Goal: Information Seeking & Learning: Compare options

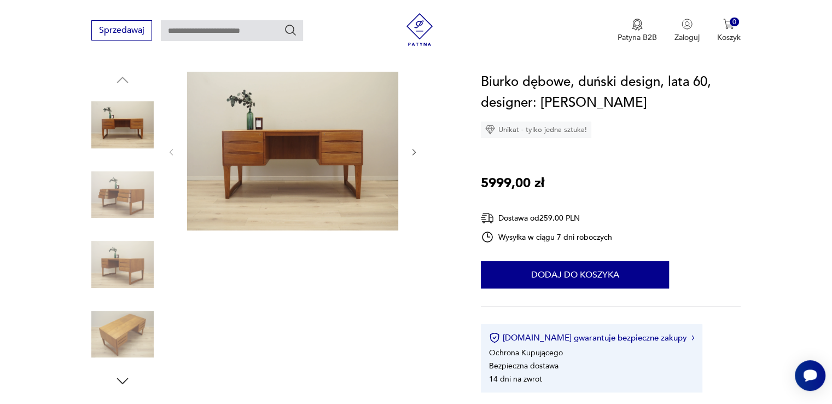
scroll to position [109, 0]
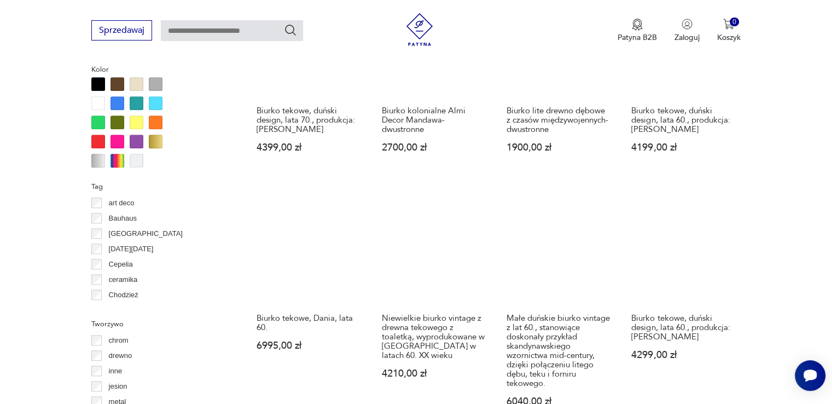
scroll to position [908, 0]
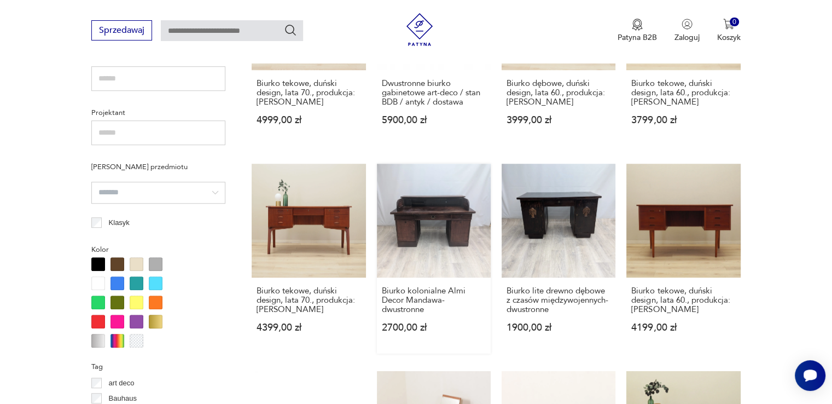
click at [438, 221] on link "Biurko kolonialne Almi Decor Mandawa- dwustronne 2700,00 zł" at bounding box center [434, 259] width 114 height 190
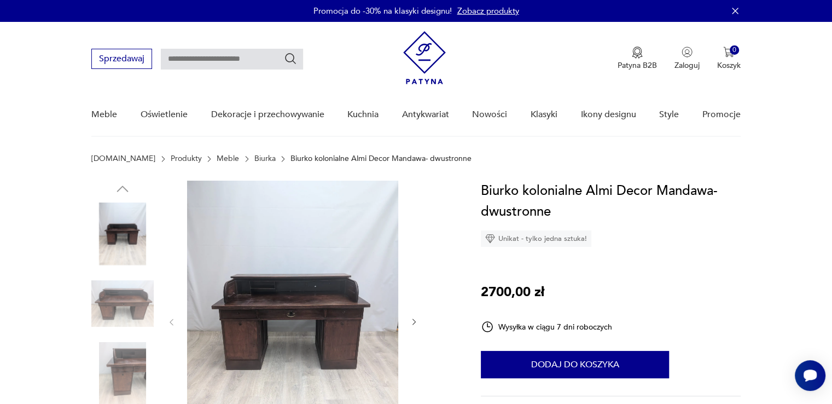
click at [353, 345] on img at bounding box center [292, 320] width 211 height 281
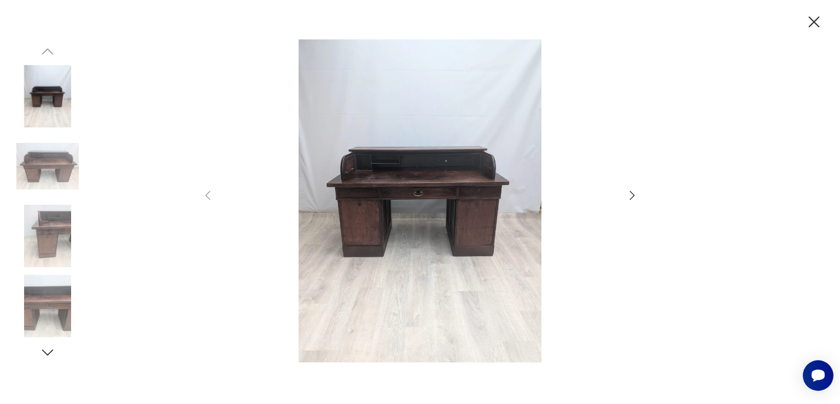
click at [639, 190] on div at bounding box center [420, 202] width 840 height 404
click at [632, 192] on icon "button" at bounding box center [632, 195] width 5 height 9
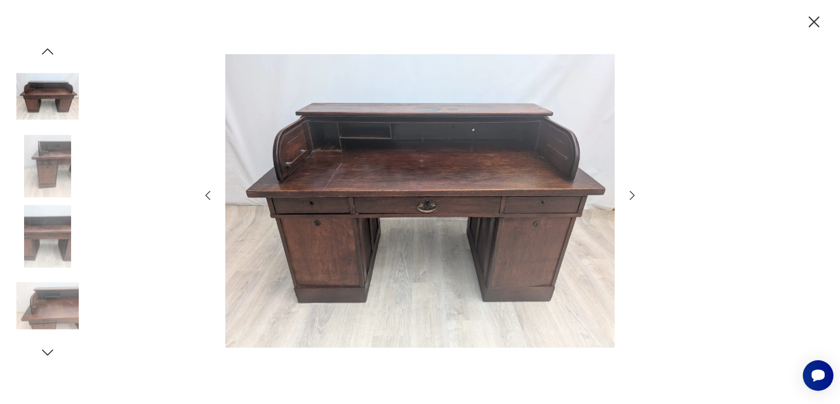
click at [818, 16] on icon "button" at bounding box center [814, 22] width 19 height 19
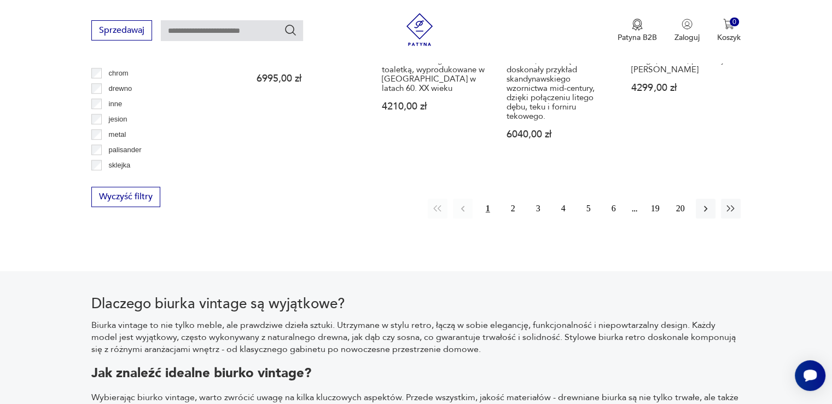
scroll to position [1047, 0]
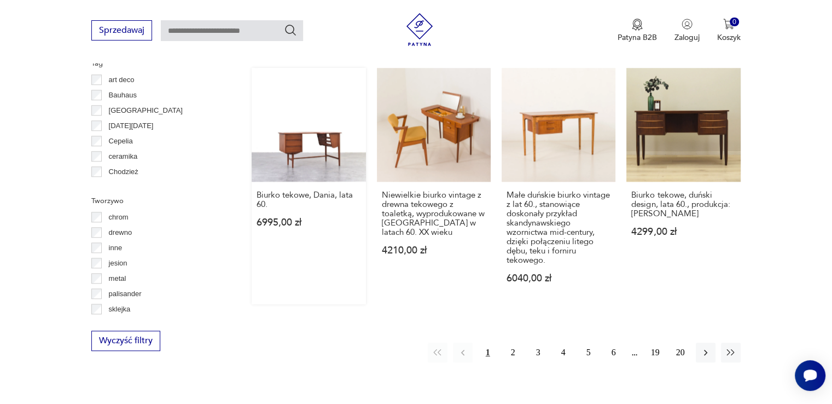
click at [346, 165] on link "Biurko tekowe, Dania, lata 60. 6995,00 zł" at bounding box center [309, 186] width 114 height 236
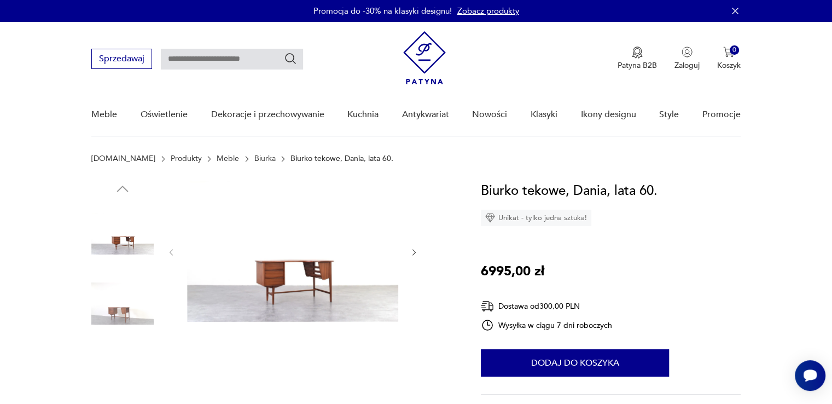
click at [334, 274] on img at bounding box center [292, 250] width 211 height 141
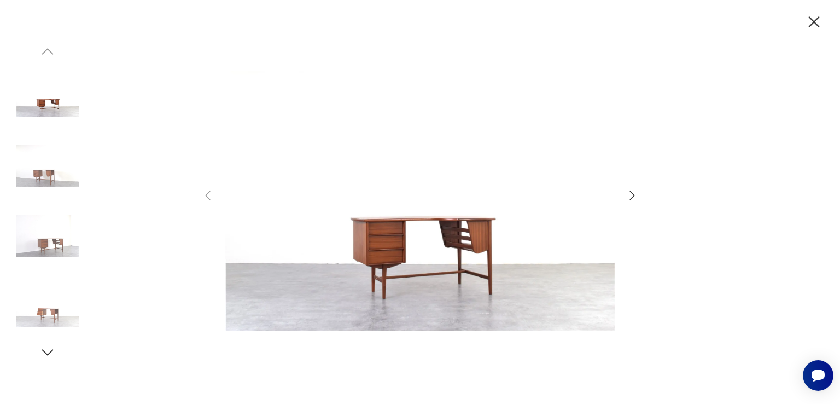
click at [385, 244] on img at bounding box center [419, 200] width 389 height 323
click at [48, 171] on img at bounding box center [47, 166] width 62 height 62
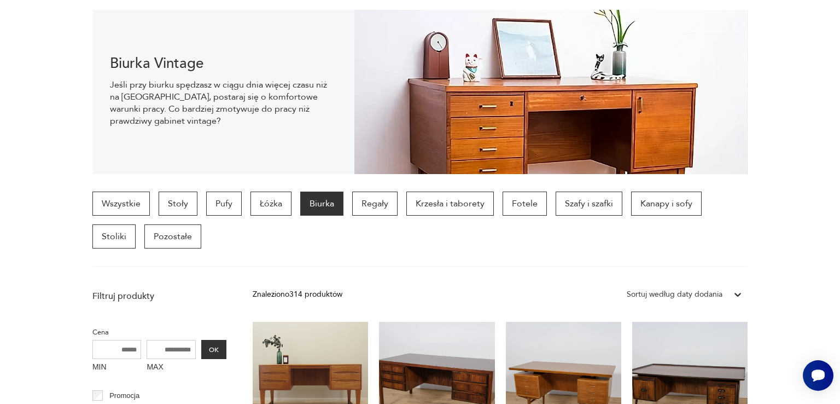
scroll to position [1654, 0]
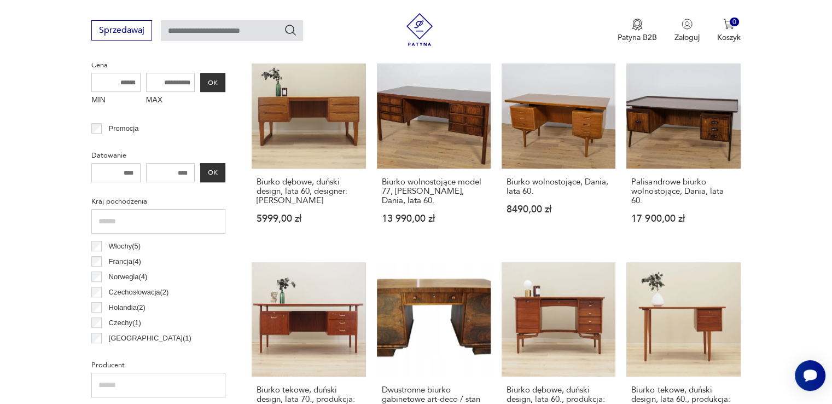
scroll to position [74, 0]
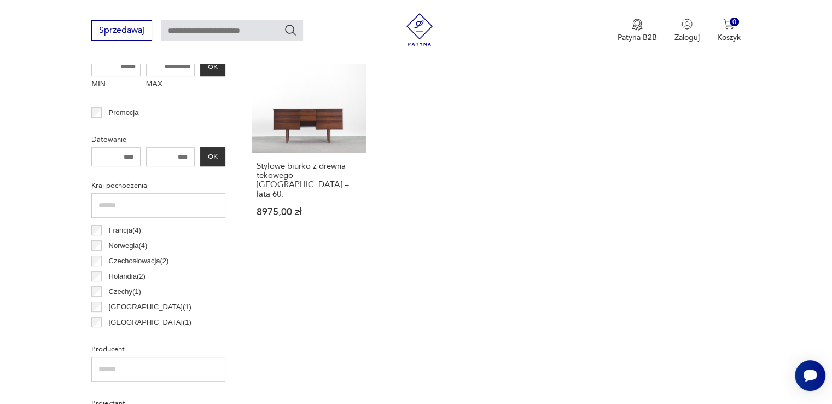
scroll to position [454, 0]
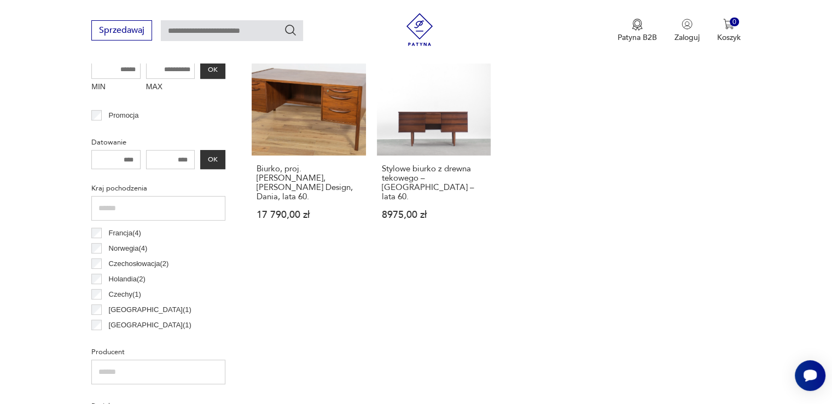
scroll to position [509, 0]
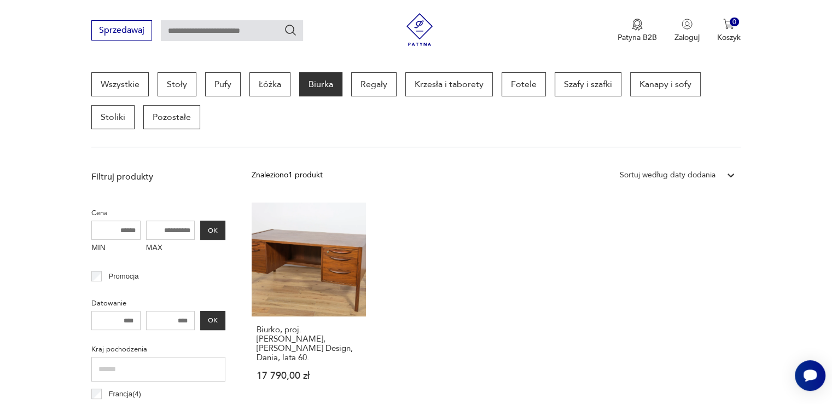
scroll to position [399, 0]
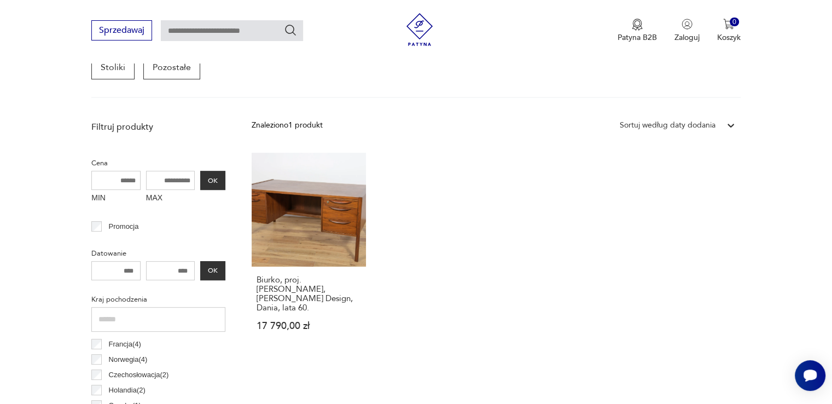
scroll to position [399, 0]
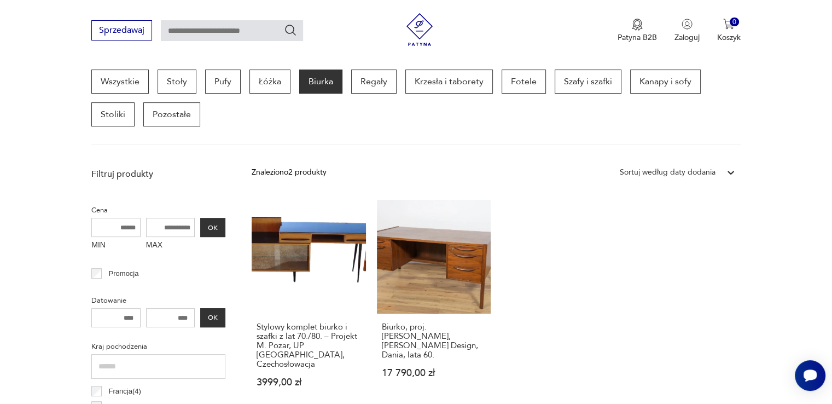
scroll to position [290, 0]
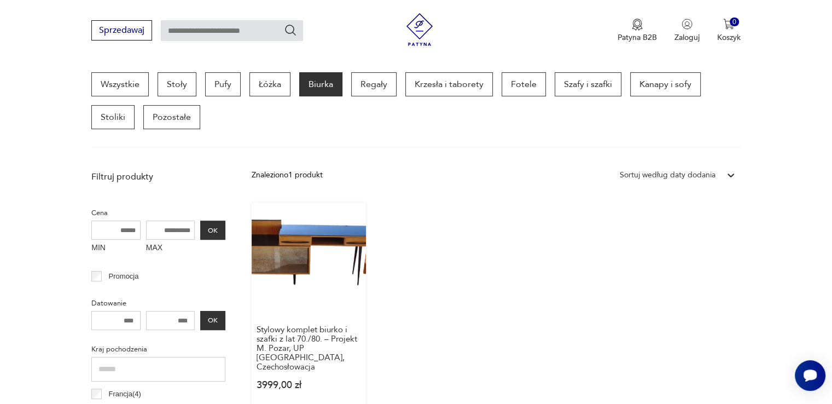
click at [281, 278] on link "Stylowy komplet biurko i szafki z lat 70./80. – Projekt M. Pozar, UP Zavody, Cz…" at bounding box center [309, 306] width 114 height 208
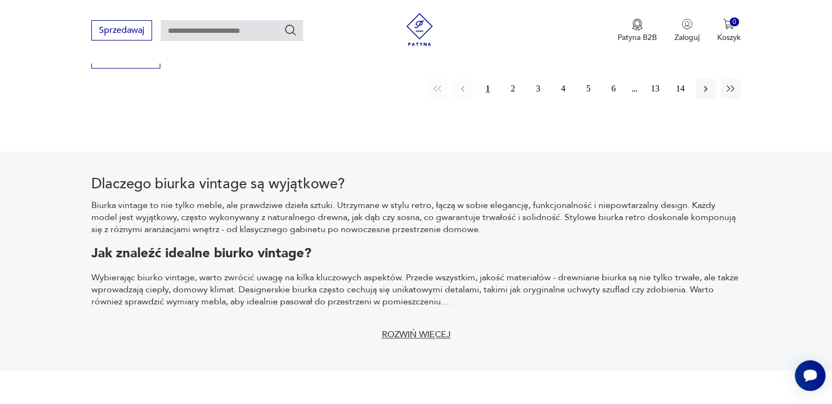
scroll to position [1165, 0]
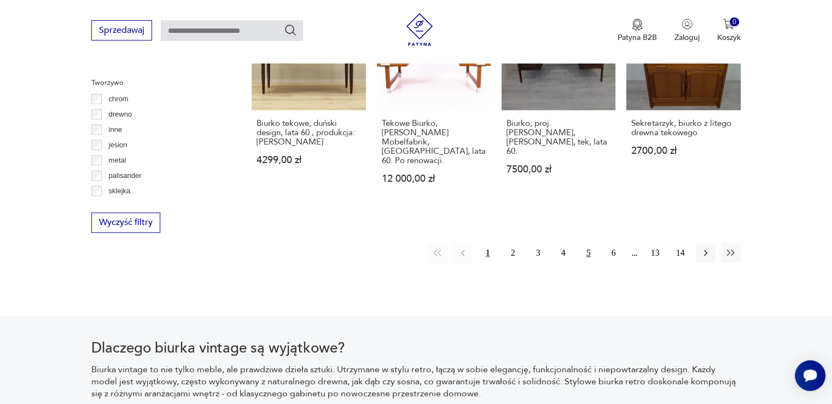
click at [588, 243] on button "5" at bounding box center [589, 253] width 20 height 20
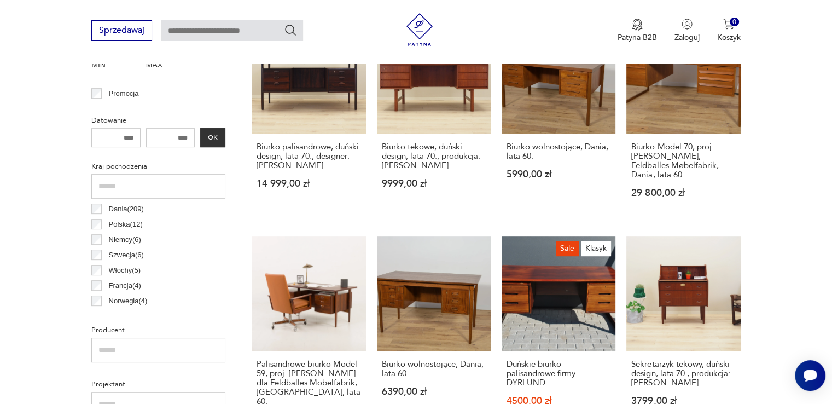
scroll to position [454, 0]
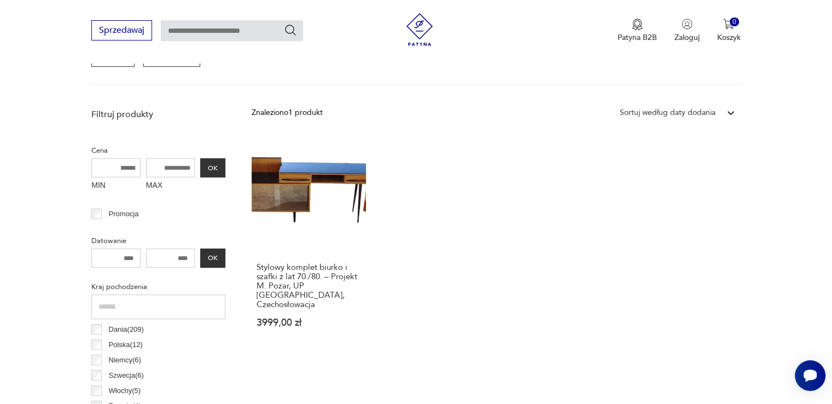
scroll to position [399, 0]
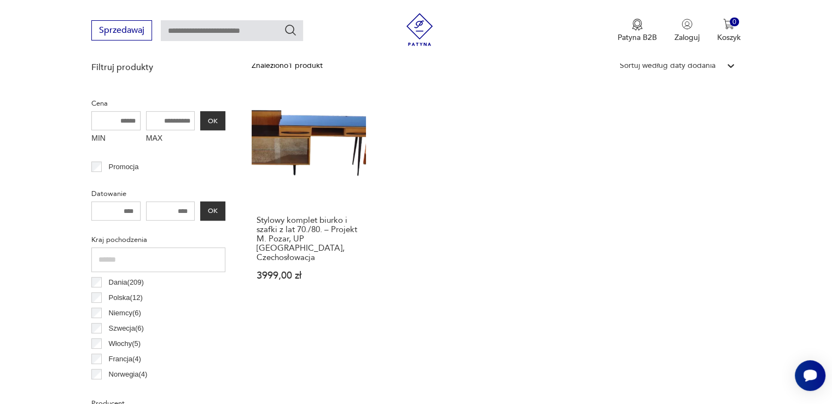
click at [102, 298] on label "Polska ( 12 )" at bounding box center [122, 297] width 41 height 15
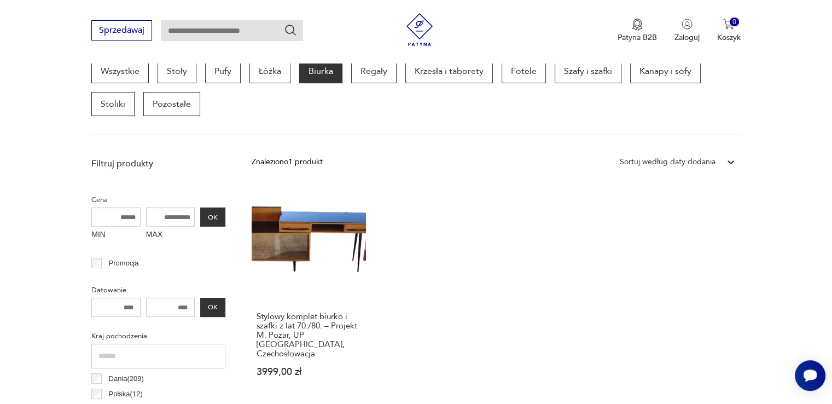
scroll to position [290, 0]
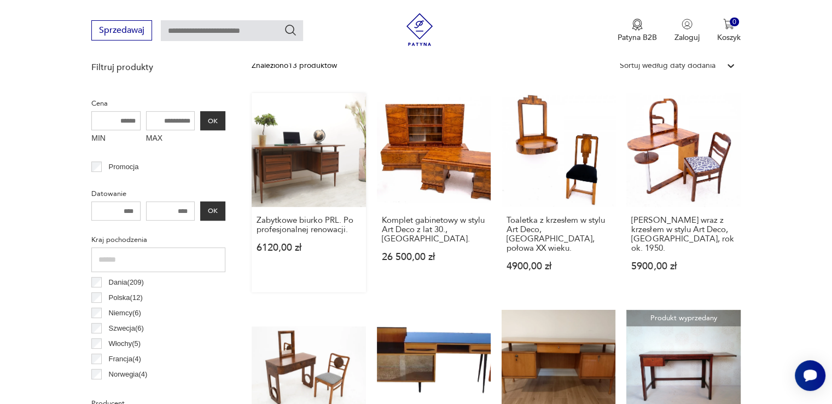
click at [322, 143] on link "Zabytkowe biurko PRL. Po profesjonalnej renowacji. 6120,00 zł" at bounding box center [309, 192] width 114 height 199
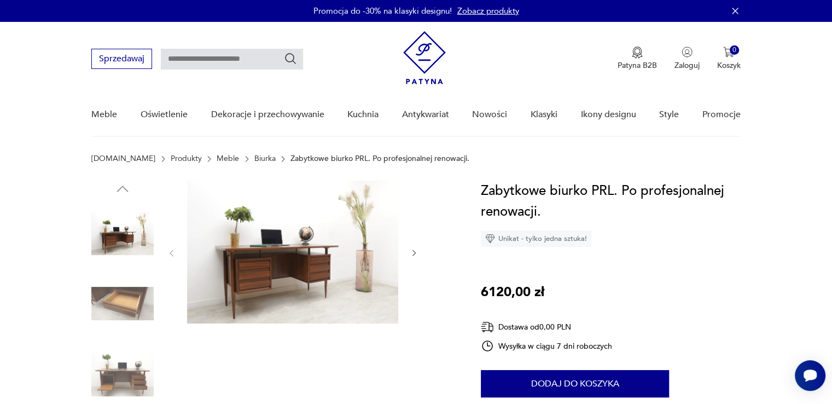
click at [287, 281] on img at bounding box center [292, 251] width 211 height 143
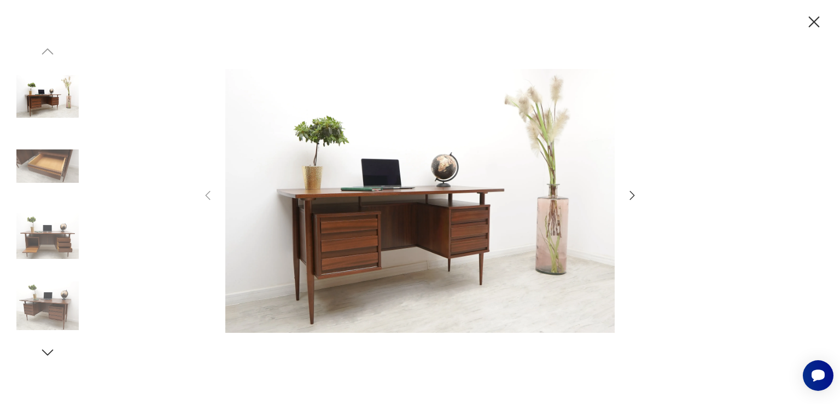
click at [317, 230] on img at bounding box center [419, 200] width 389 height 323
click at [49, 167] on img at bounding box center [47, 166] width 62 height 62
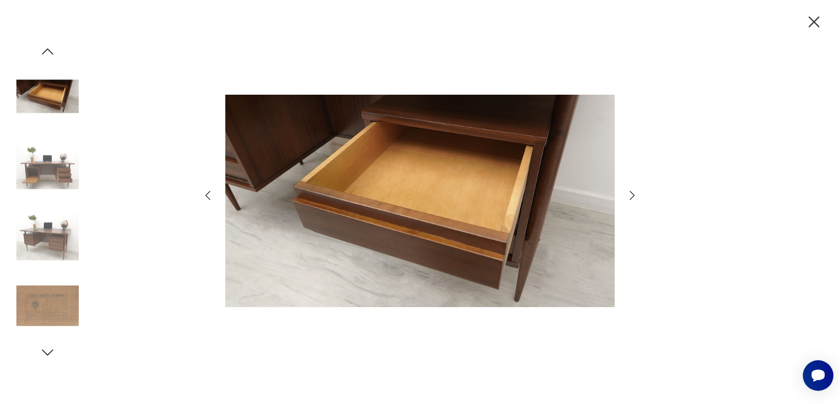
click at [60, 198] on div at bounding box center [47, 167] width 62 height 65
click at [63, 235] on img at bounding box center [47, 236] width 62 height 62
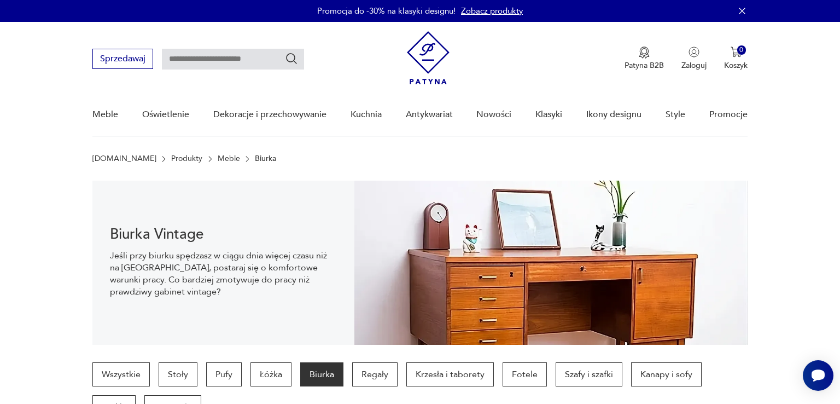
scroll to position [399, 0]
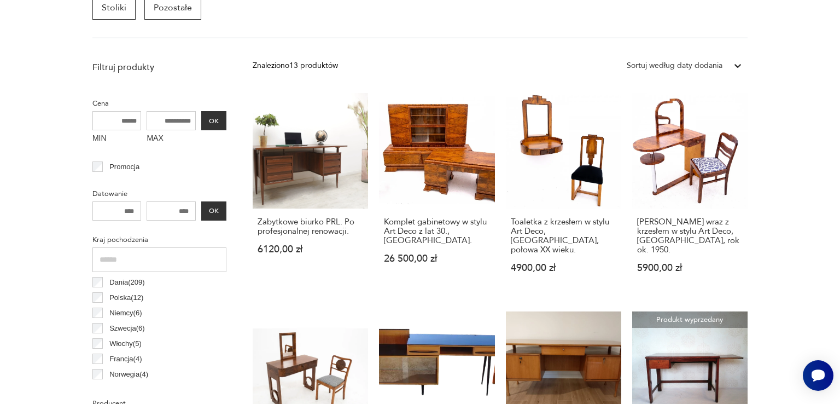
click at [736, 60] on icon at bounding box center [737, 65] width 11 height 11
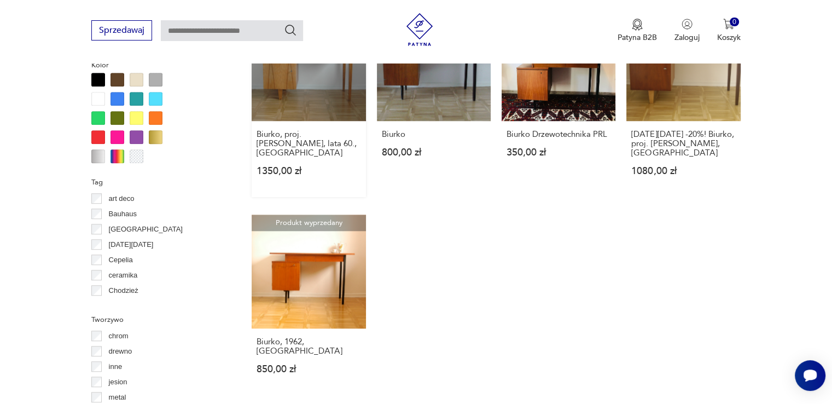
scroll to position [946, 0]
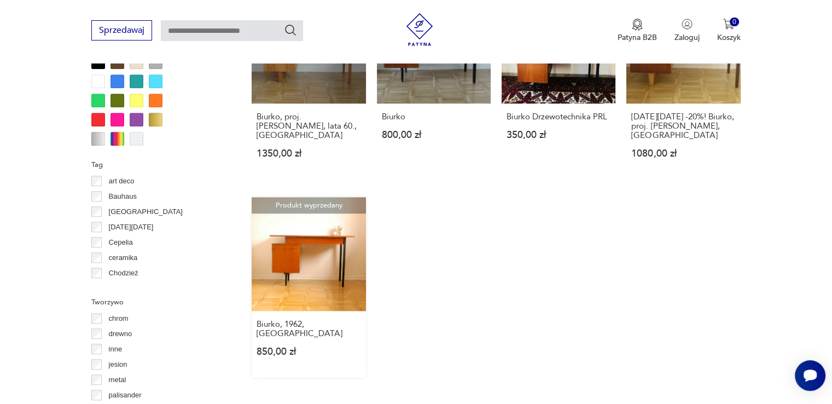
click at [306, 265] on link "Produkt wyprzedany Biurko, 1962, Polska 850,00 zł" at bounding box center [309, 287] width 114 height 180
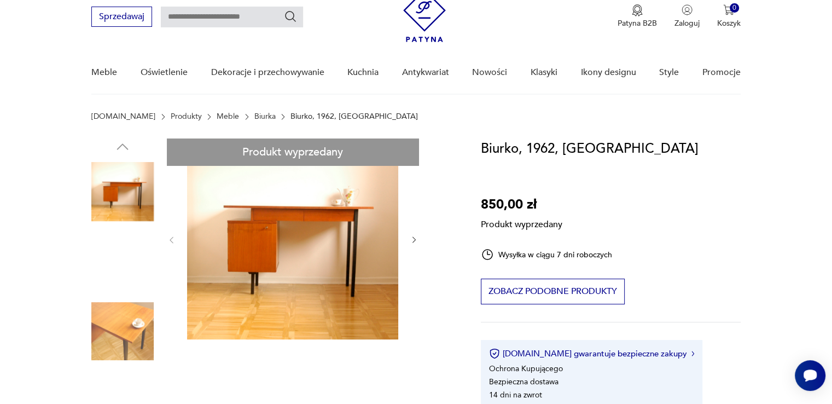
scroll to position [109, 0]
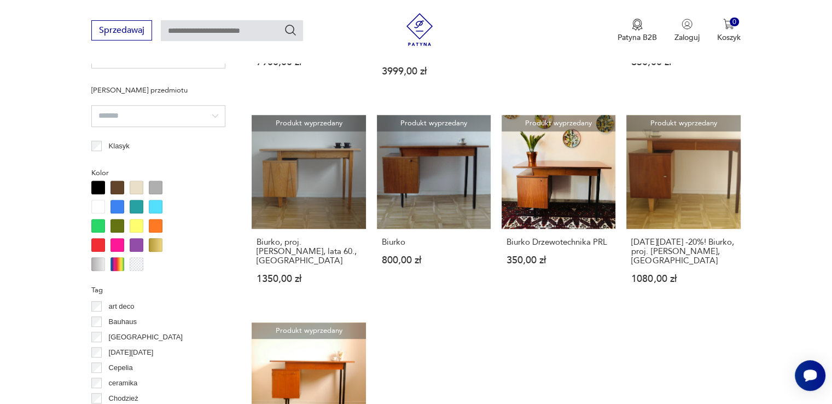
scroll to position [773, 0]
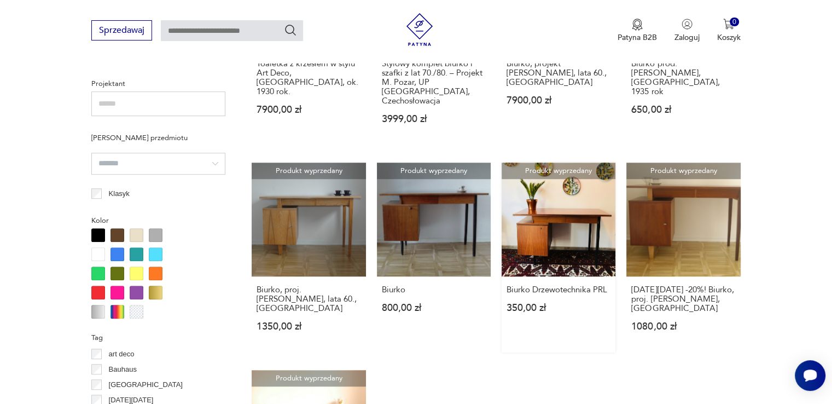
click at [574, 207] on link "Produkt wyprzedany Biurko Drzewotechnika PRL 350,00 zł" at bounding box center [559, 257] width 114 height 190
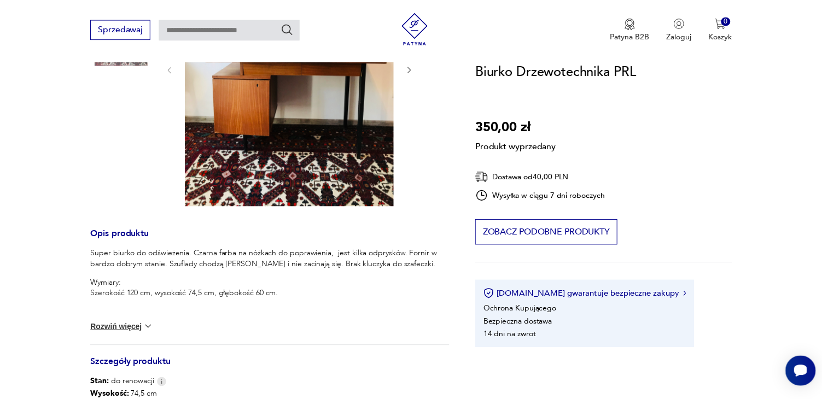
scroll to position [273, 0]
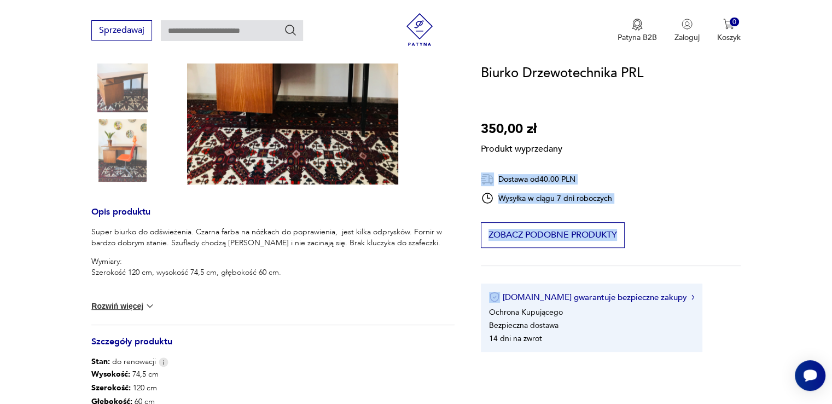
drag, startPoint x: 569, startPoint y: 147, endPoint x: 478, endPoint y: 142, distance: 91.4
click at [478, 142] on section "Produkt wyprzedany Opis produktu Super biurko do odświeżenia. Czarna farba na n…" at bounding box center [416, 242] width 832 height 671
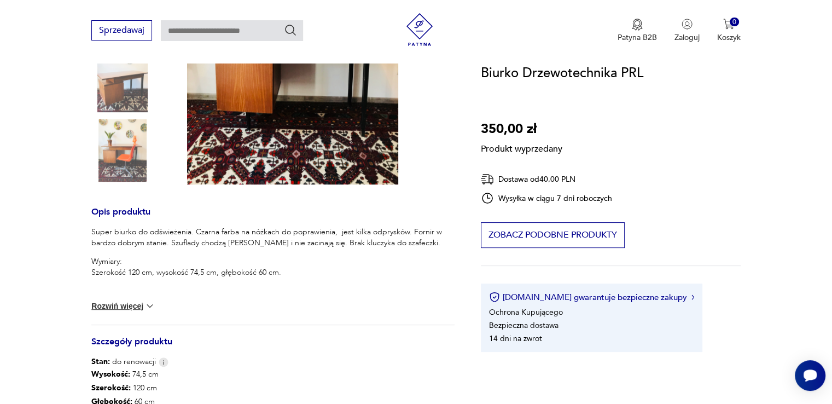
click at [490, 151] on p "Produkt wyprzedany" at bounding box center [521, 146] width 81 height 15
drag, startPoint x: 562, startPoint y: 147, endPoint x: 481, endPoint y: 149, distance: 81.0
click at [481, 149] on p "Produkt wyprzedany" at bounding box center [521, 146] width 81 height 15
copy p "Produkt wyprzedany"
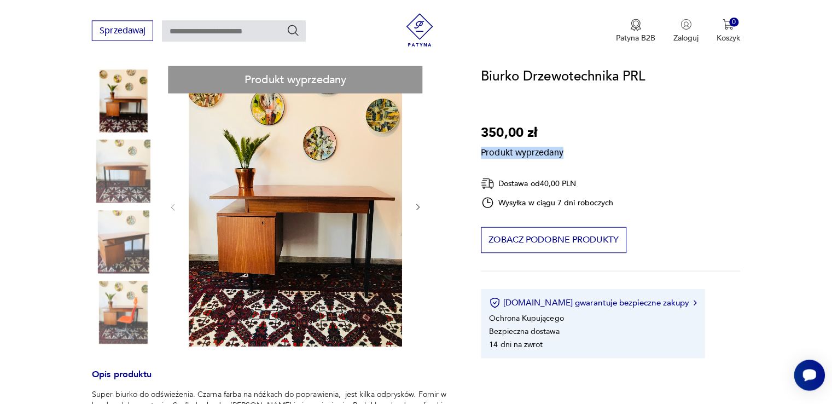
scroll to position [109, 0]
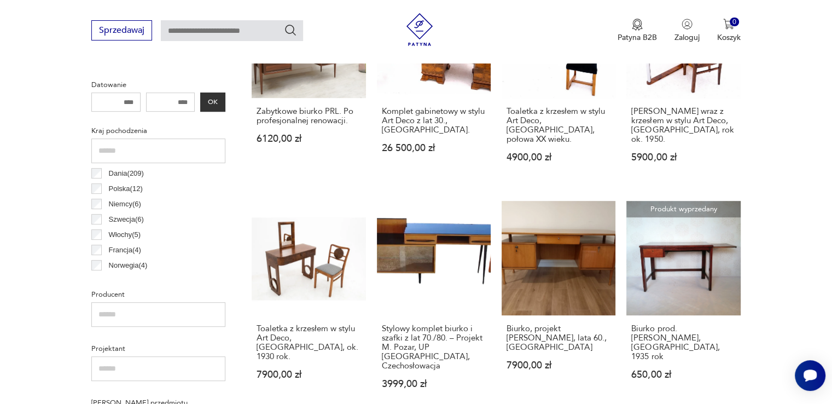
scroll to position [491, 0]
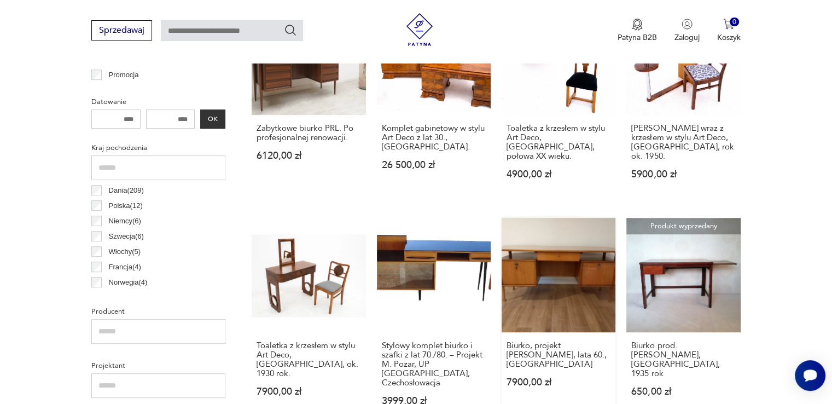
click at [552, 279] on link "Biurko, projekt Marian Grabiński, lata 60., Polska 7900,00 zł" at bounding box center [559, 322] width 114 height 208
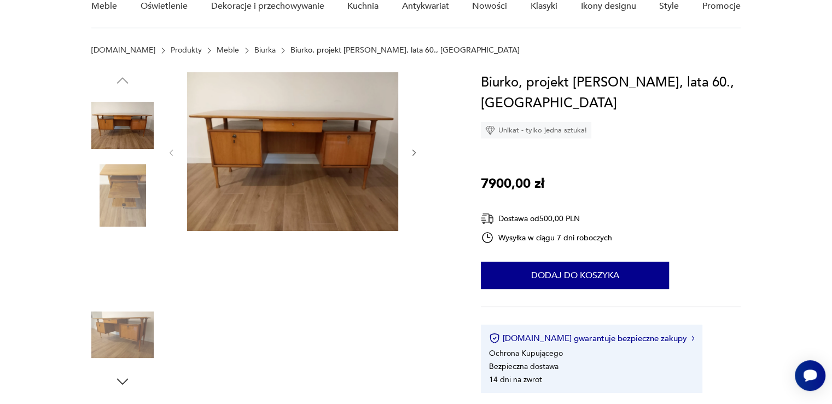
scroll to position [109, 0]
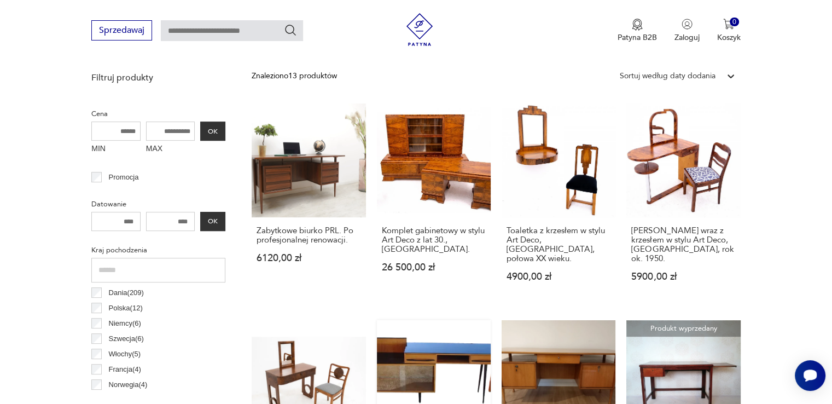
scroll to position [382, 0]
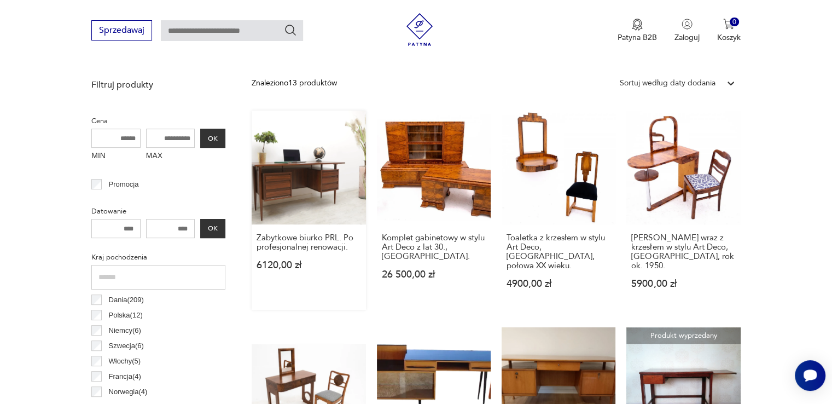
click at [324, 209] on link "Zabytkowe biurko PRL. Po profesjonalnej renowacji. 6120,00 zł" at bounding box center [309, 209] width 114 height 199
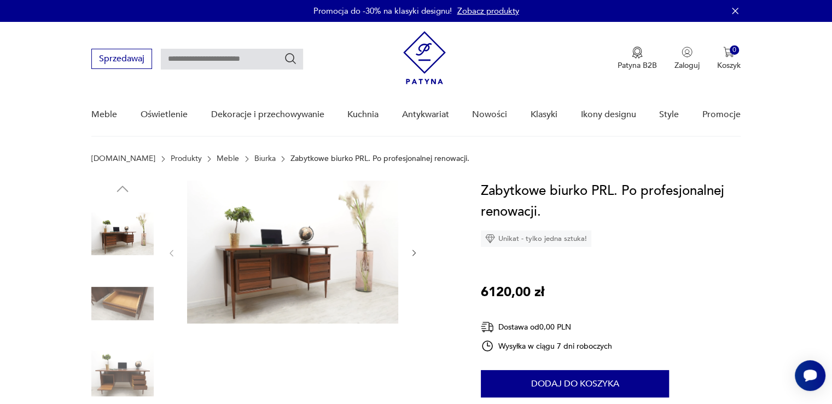
click at [292, 244] on img at bounding box center [292, 251] width 211 height 143
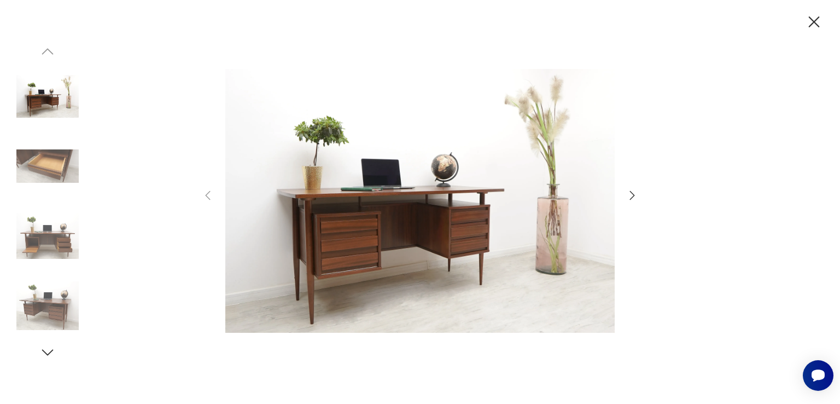
click at [324, 223] on img at bounding box center [419, 200] width 389 height 323
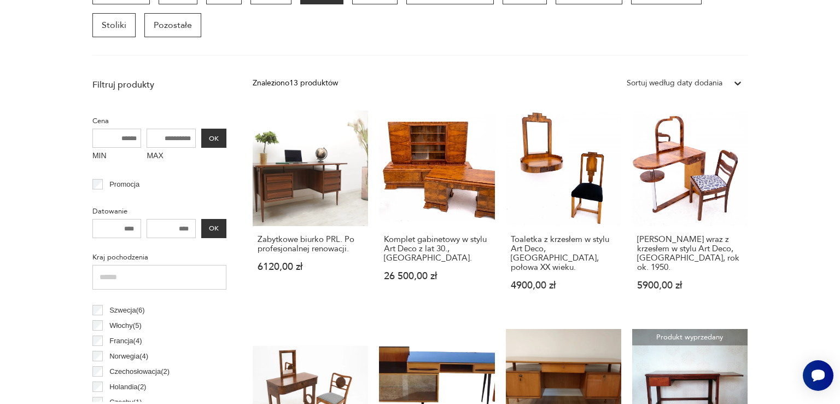
scroll to position [55, 0]
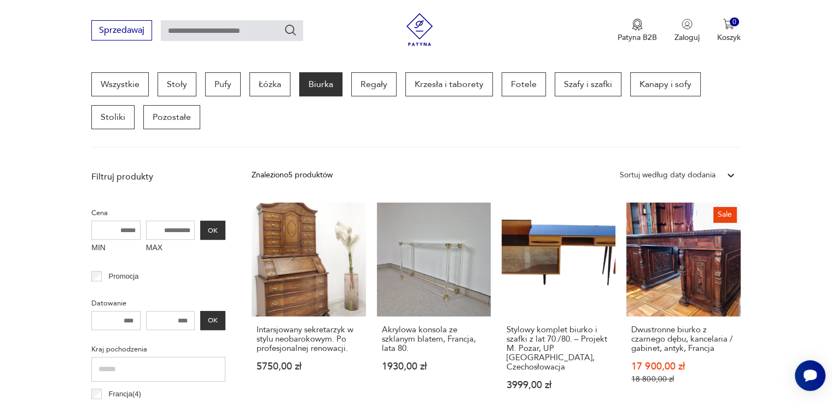
scroll to position [399, 0]
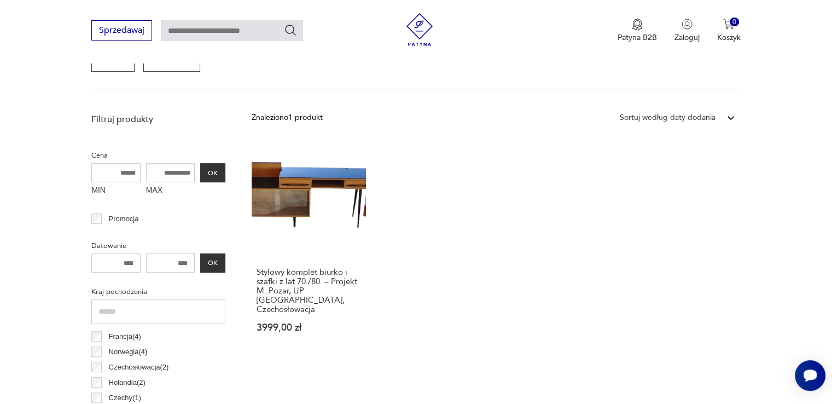
scroll to position [454, 0]
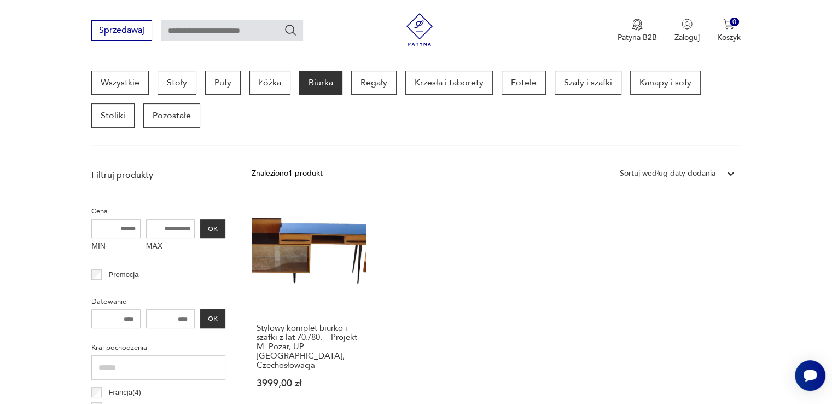
scroll to position [290, 0]
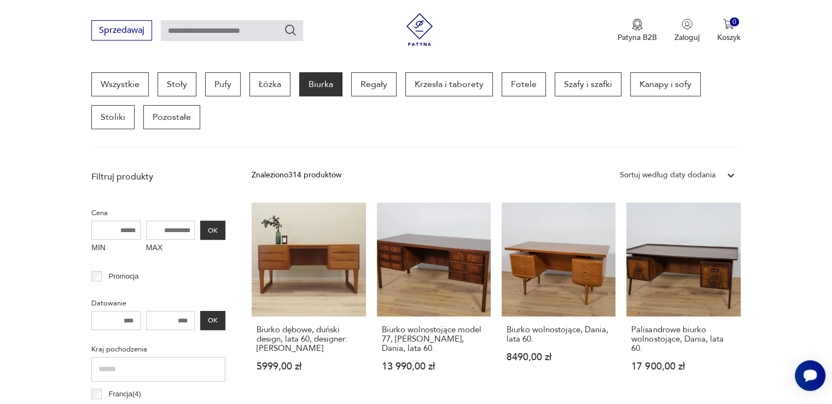
click at [726, 177] on icon at bounding box center [730, 175] width 11 height 11
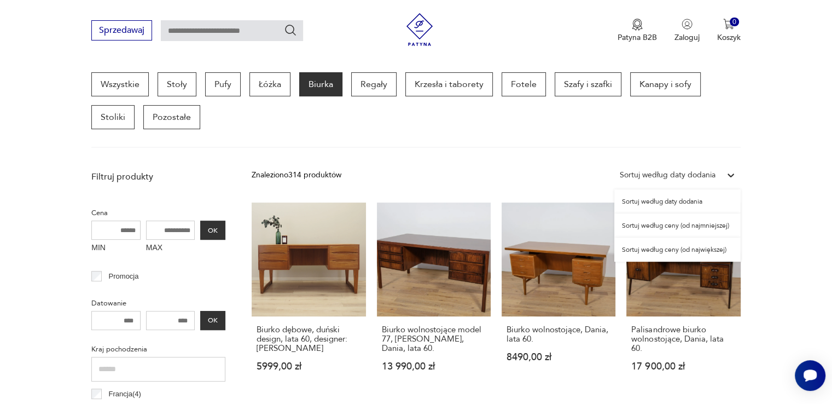
click at [715, 226] on div "Sortuj według ceny (od najmniejszej)" at bounding box center [677, 225] width 126 height 24
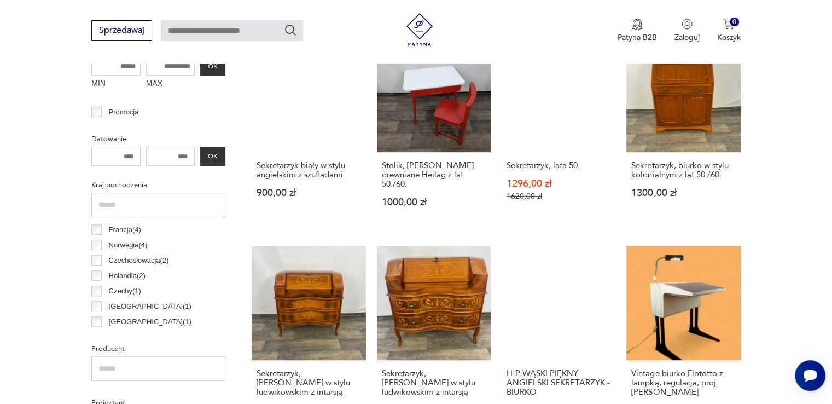
scroll to position [290, 0]
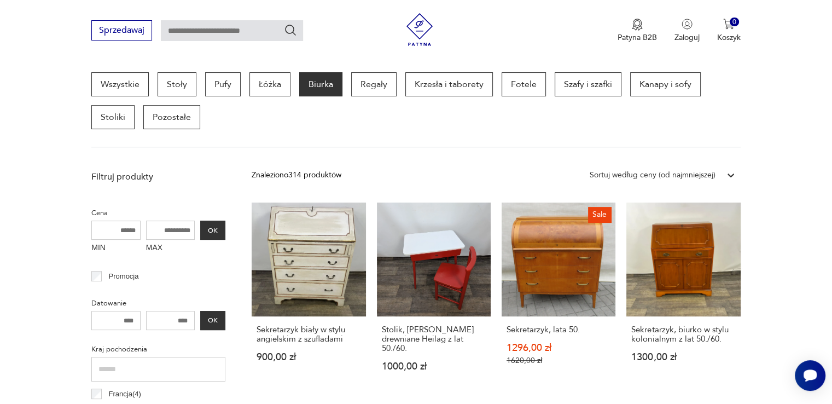
click at [718, 177] on div "Sortuj według ceny (od najmniejszej)" at bounding box center [652, 175] width 137 height 14
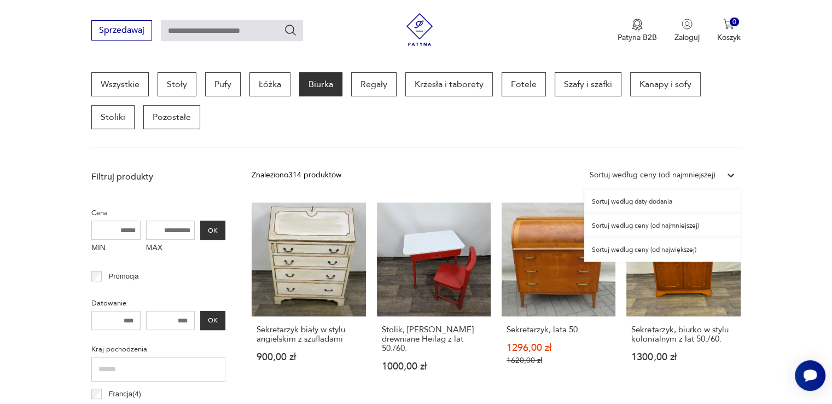
click at [687, 252] on div "Sortuj według ceny (od największej)" at bounding box center [662, 249] width 156 height 24
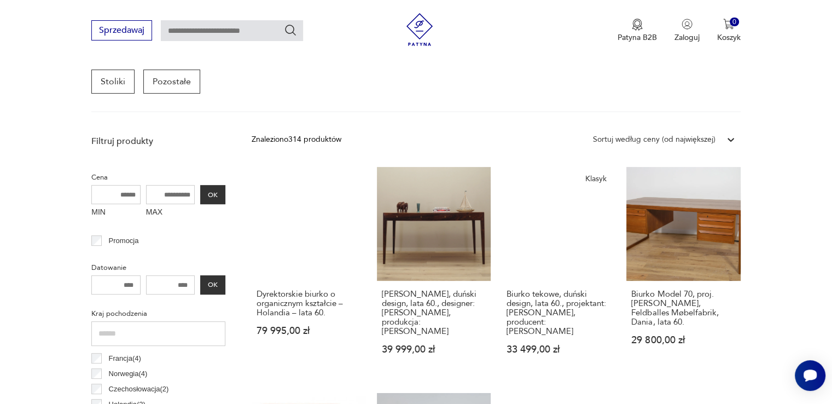
scroll to position [345, 0]
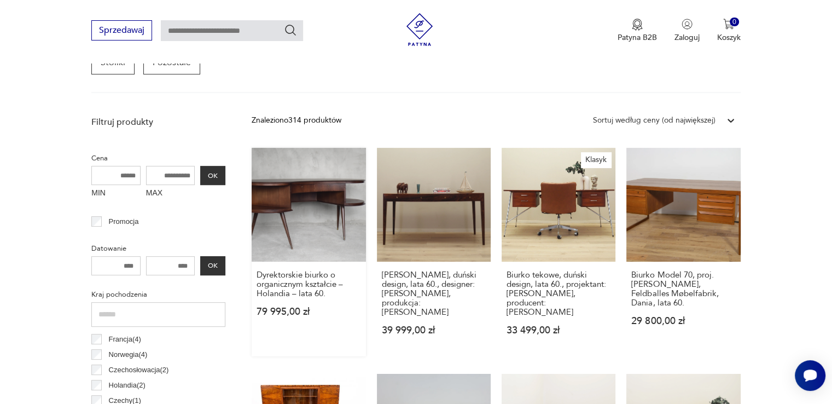
click at [306, 237] on link "Dyrektorskie biurko o organicznym kształcie – Holandia – lata 60. 79 995,00 zł" at bounding box center [309, 252] width 114 height 208
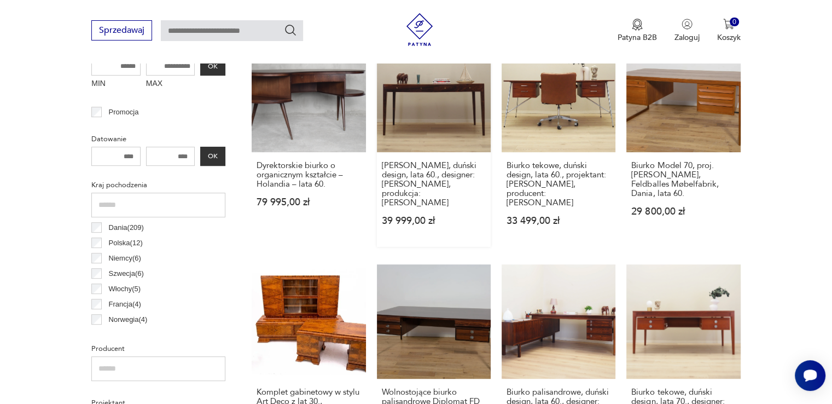
click at [444, 103] on link "Biurko palisandrowe, duński design, lata 60., designer: Severin Hansen, produkc…" at bounding box center [434, 142] width 114 height 208
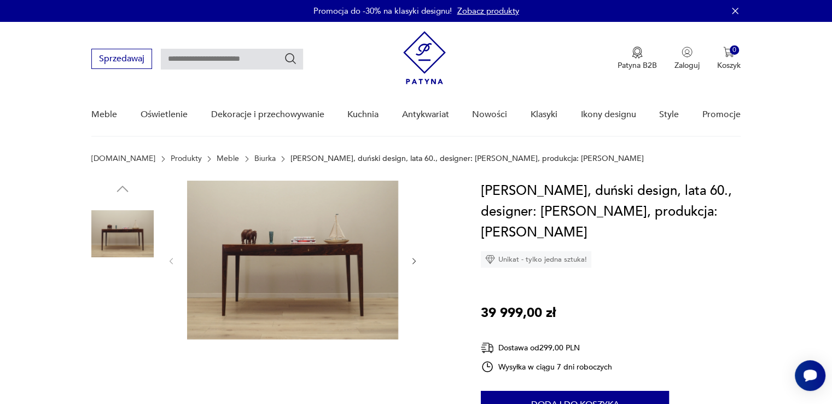
click at [253, 270] on img at bounding box center [292, 259] width 211 height 159
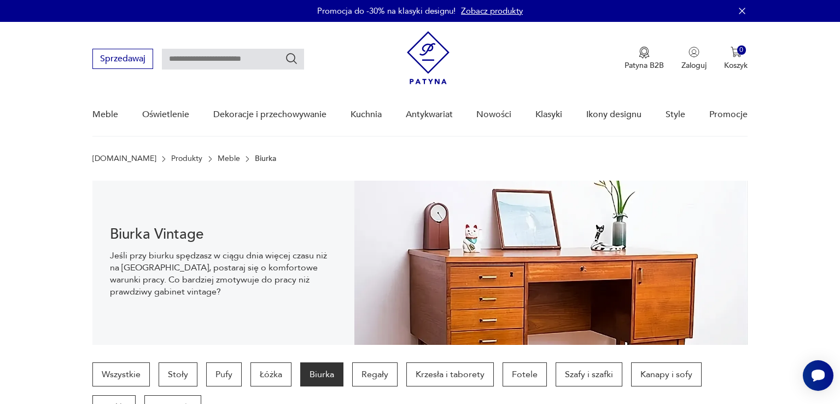
scroll to position [454, 0]
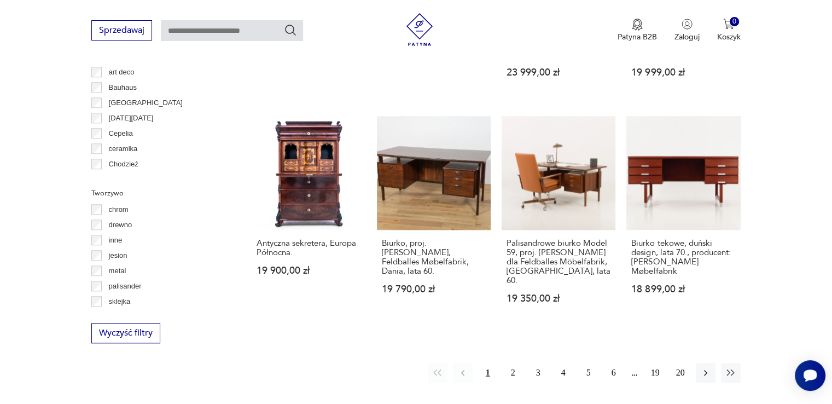
scroll to position [1055, 0]
click at [514, 362] on button "2" at bounding box center [513, 372] width 20 height 20
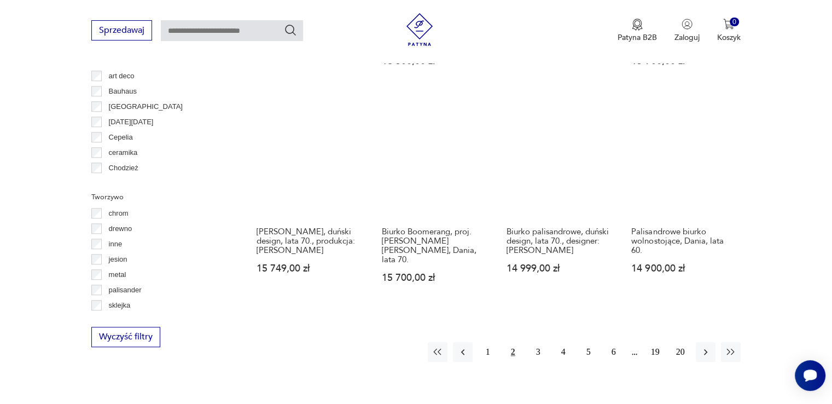
scroll to position [1110, 0]
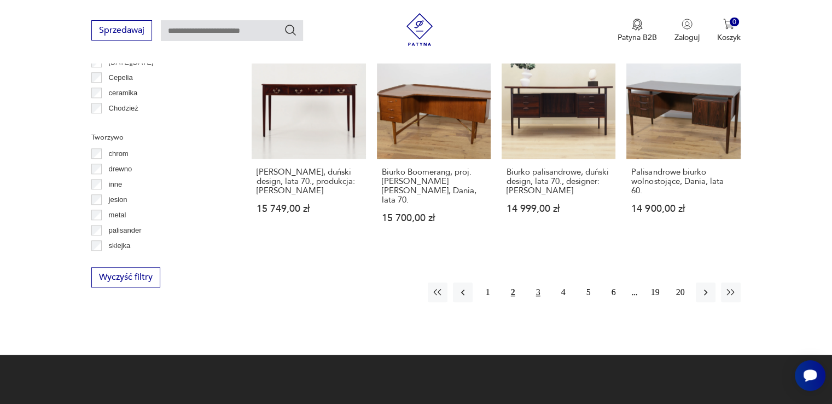
click at [537, 282] on button "3" at bounding box center [538, 292] width 20 height 20
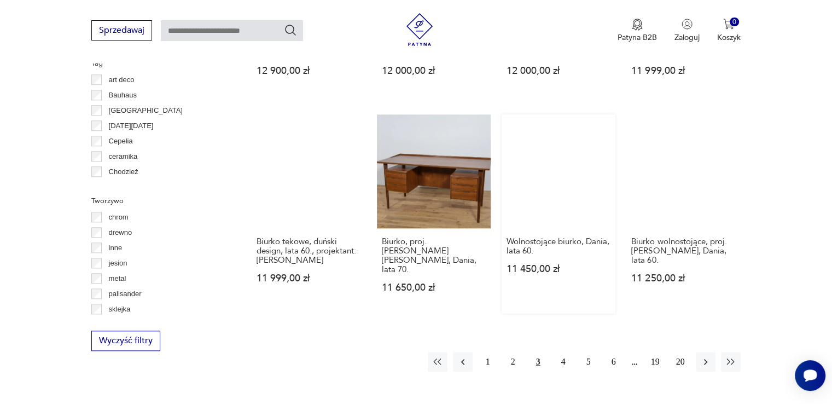
scroll to position [1056, 0]
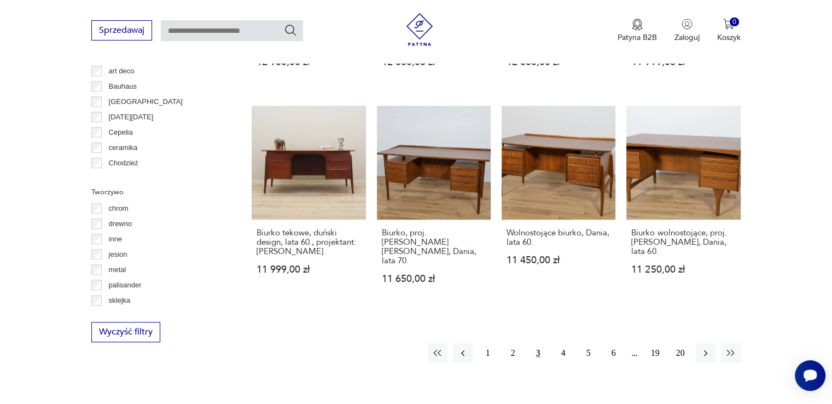
click at [535, 343] on button "3" at bounding box center [538, 353] width 20 height 20
click at [537, 343] on button "3" at bounding box center [538, 353] width 20 height 20
click at [564, 343] on button "4" at bounding box center [563, 353] width 20 height 20
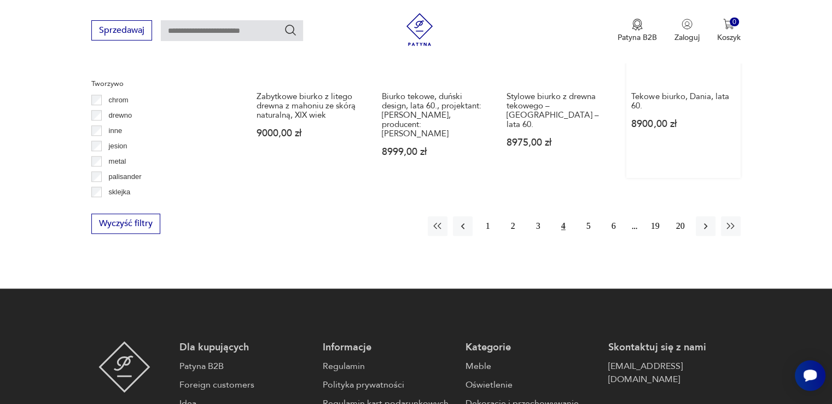
scroll to position [1165, 0]
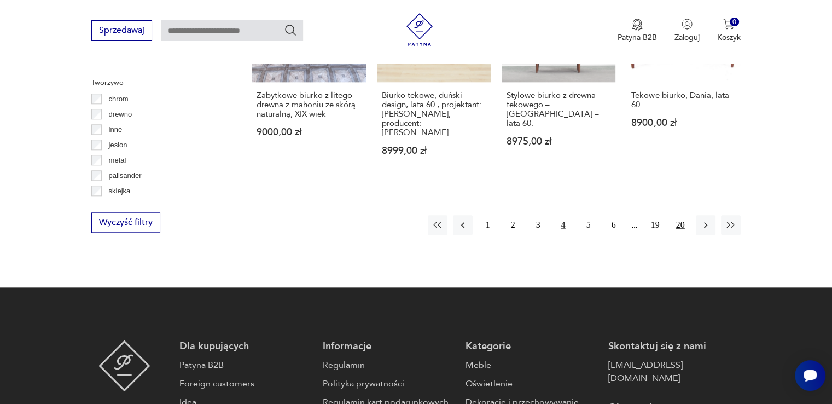
click at [679, 215] on button "20" at bounding box center [681, 225] width 20 height 20
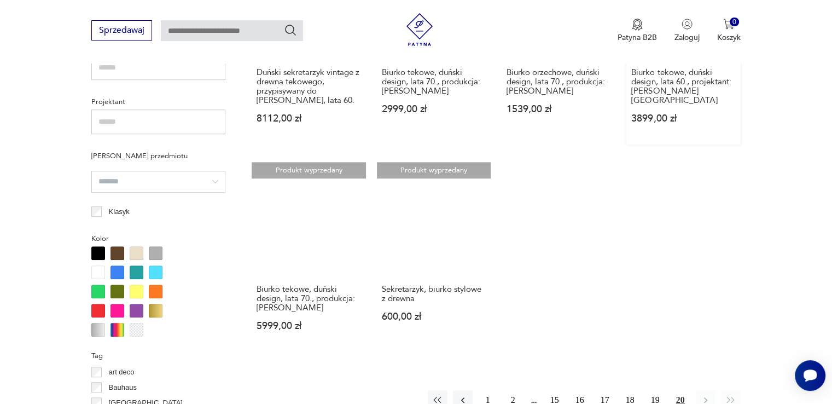
scroll to position [837, 0]
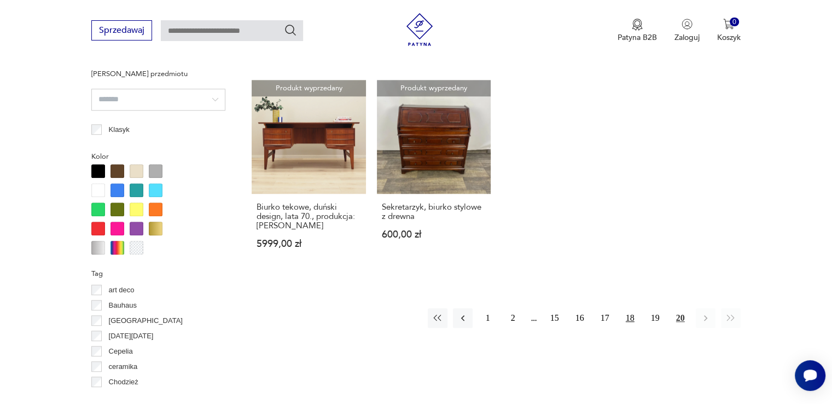
click at [631, 316] on button "18" at bounding box center [630, 318] width 20 height 20
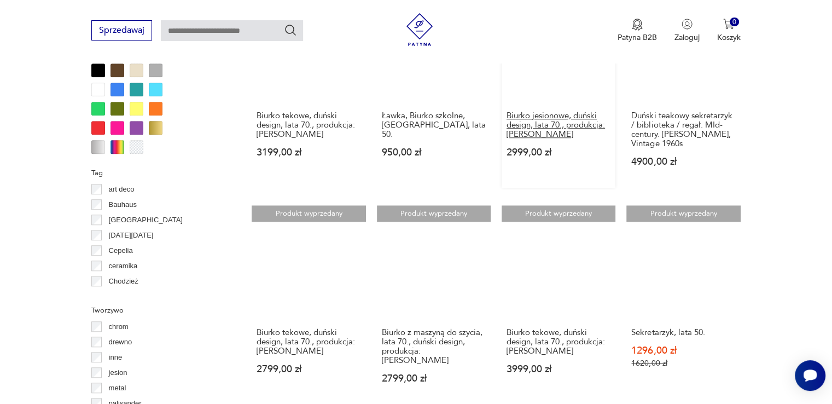
scroll to position [1056, 0]
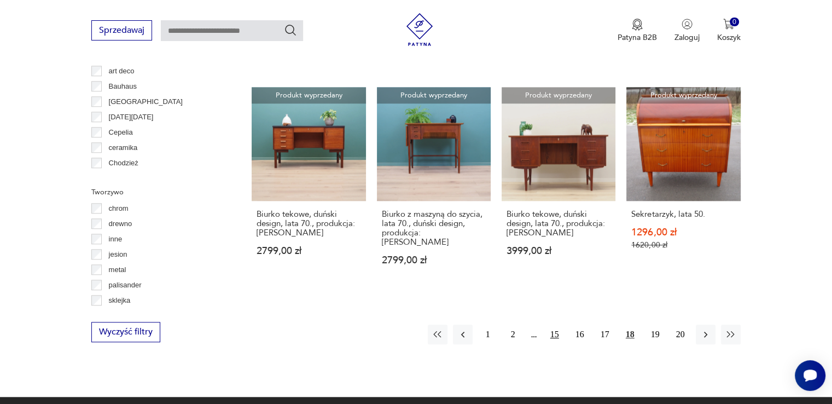
click at [556, 324] on button "15" at bounding box center [555, 334] width 20 height 20
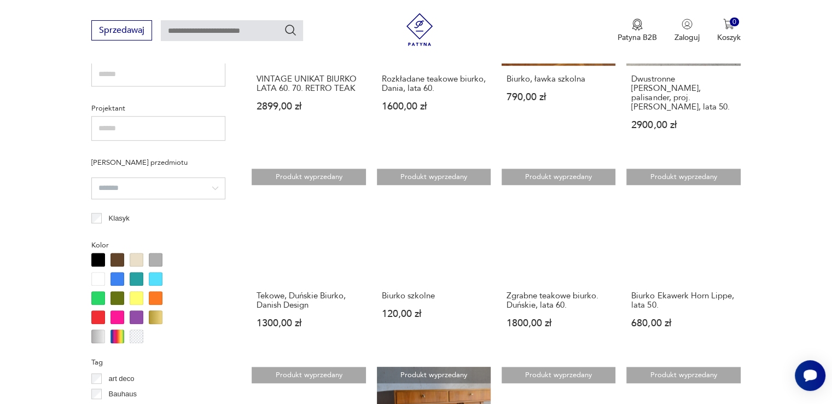
scroll to position [891, 0]
